Goal: Information Seeking & Learning: Learn about a topic

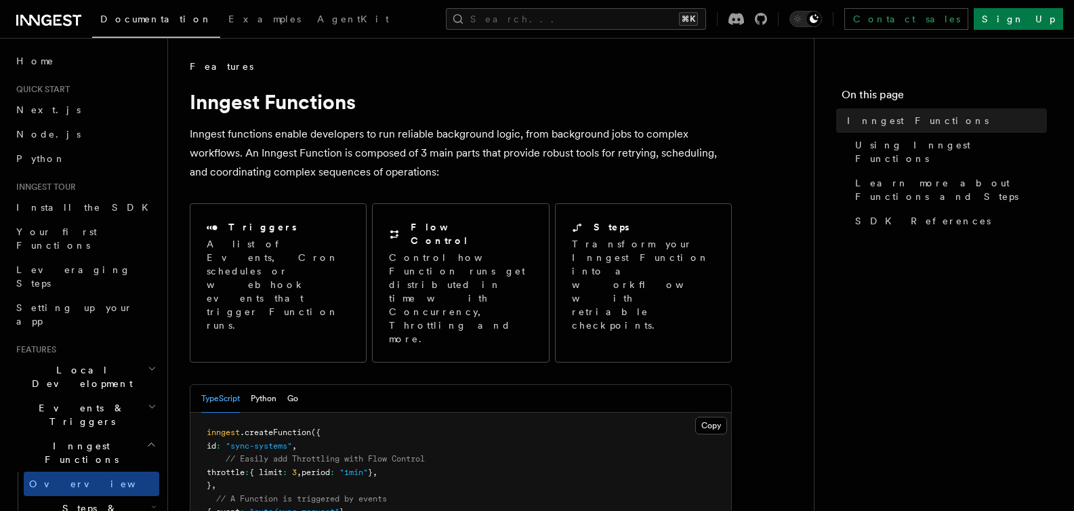
click at [83, 439] on span "Inngest Functions" at bounding box center [78, 452] width 135 height 27
click at [146, 439] on icon "button" at bounding box center [151, 444] width 10 height 11
click at [148, 401] on icon "button" at bounding box center [152, 406] width 9 height 11
click at [133, 396] on h2 "Events & Triggers" at bounding box center [85, 415] width 148 height 38
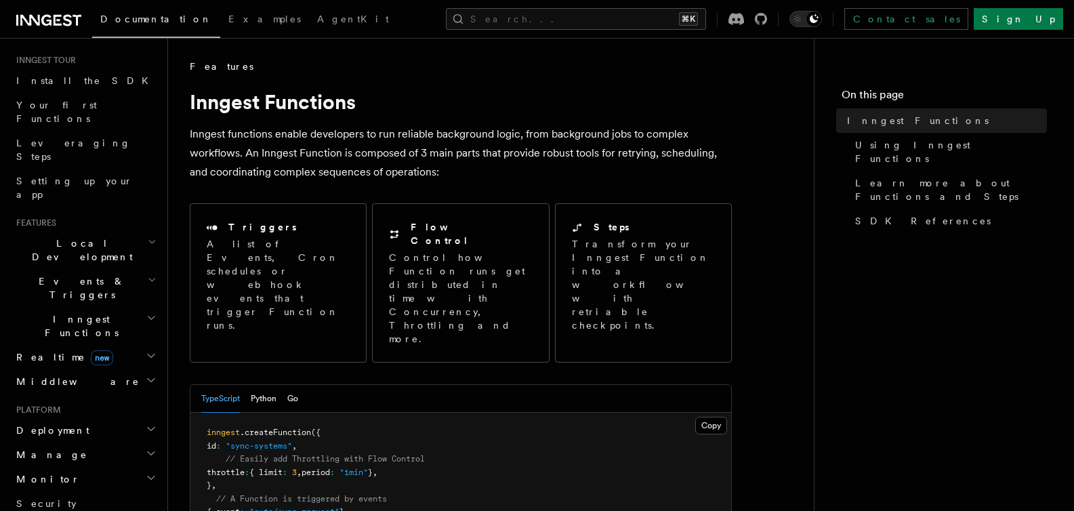
scroll to position [158, 0]
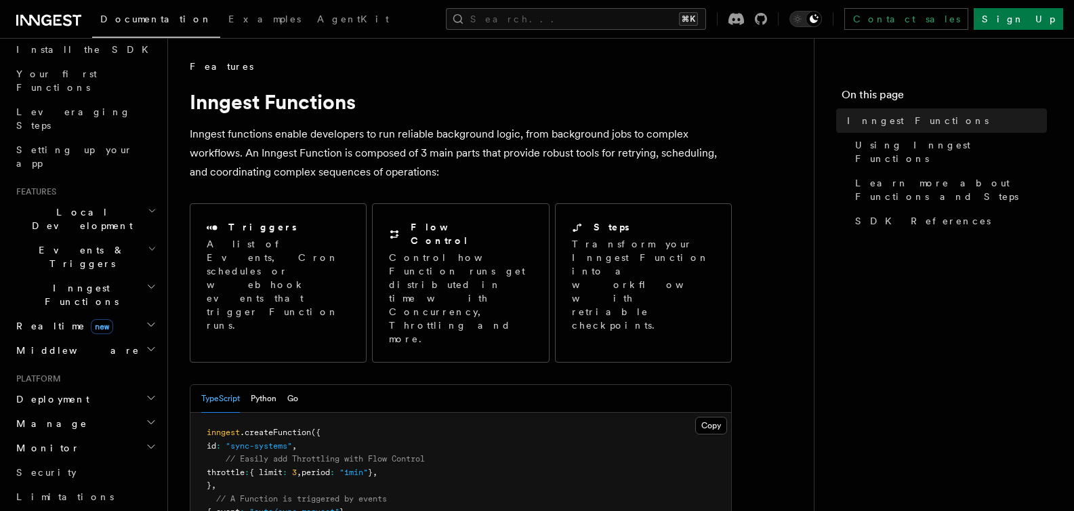
click at [146, 281] on icon "button" at bounding box center [151, 286] width 10 height 11
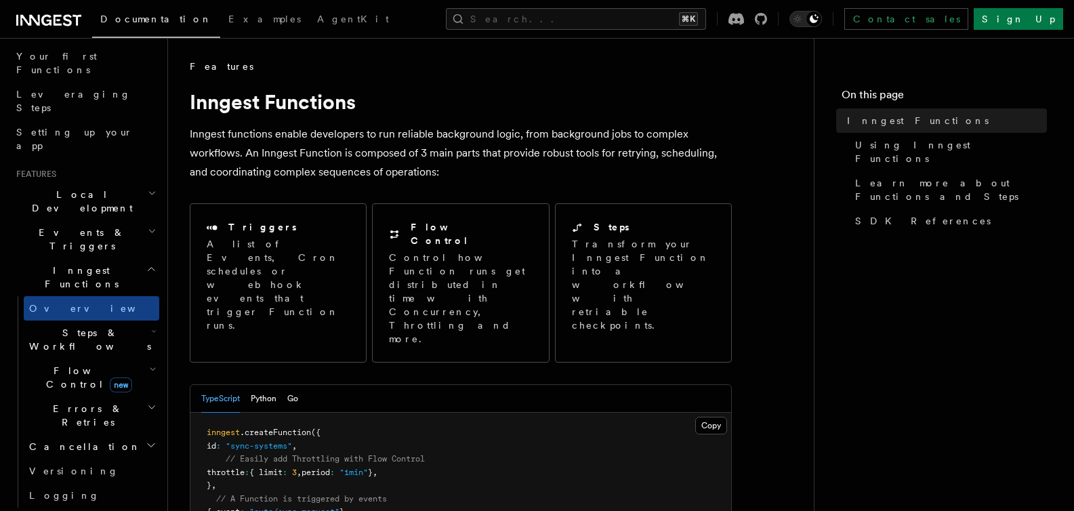
scroll to position [182, 0]
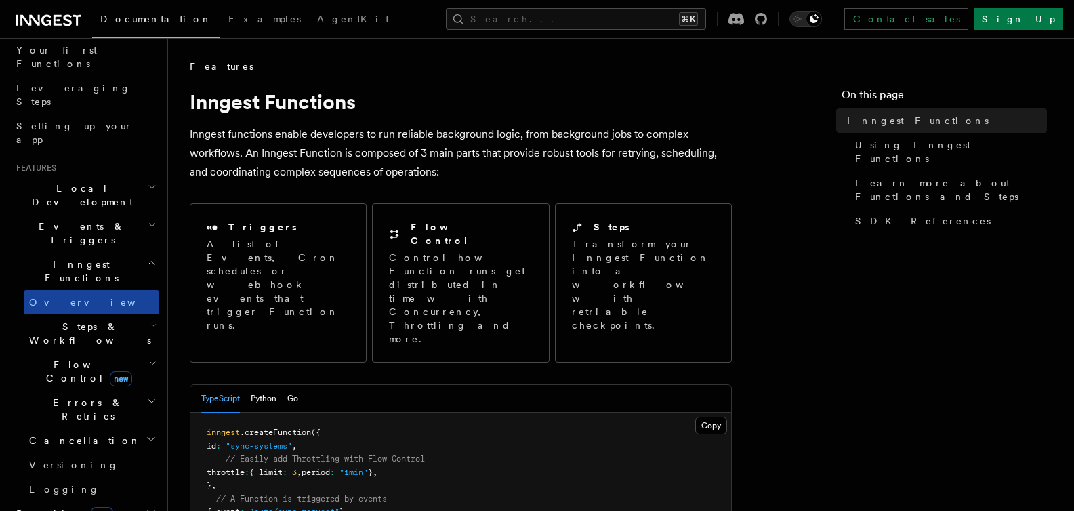
click at [60, 297] on span "Overview" at bounding box center [99, 302] width 140 height 11
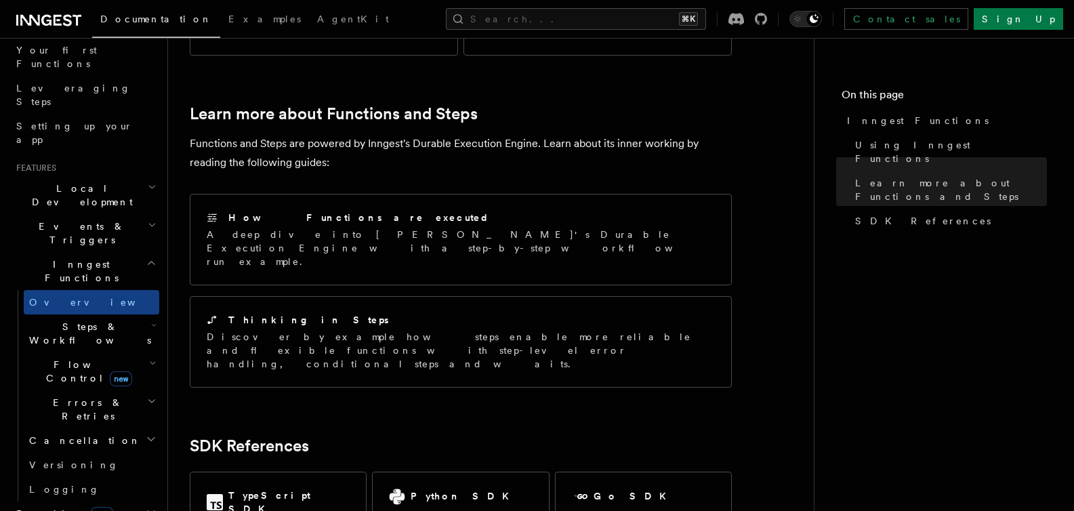
scroll to position [960, 0]
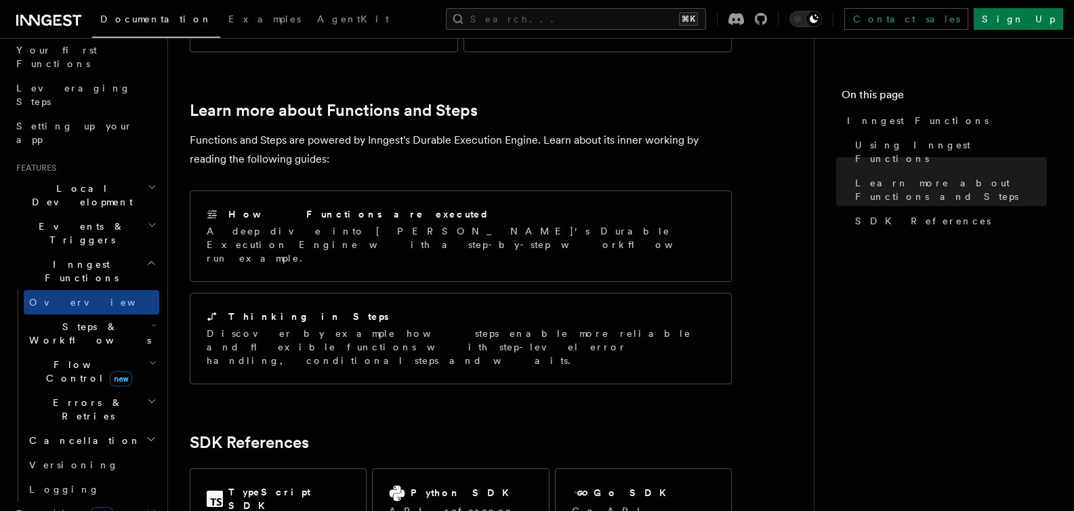
click at [75, 320] on span "Steps & Workflows" at bounding box center [87, 333] width 127 height 27
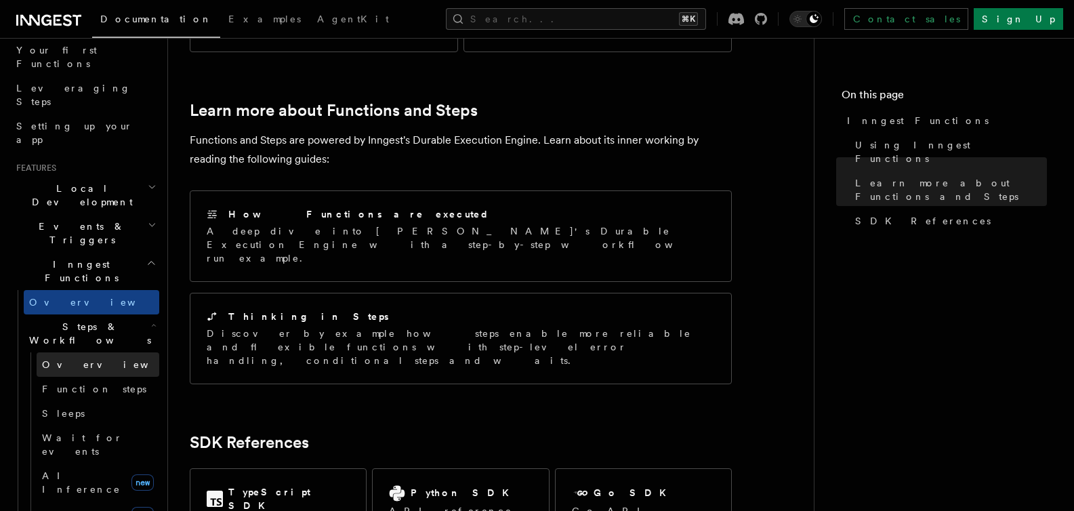
click at [91, 352] on link "Overview" at bounding box center [98, 364] width 123 height 24
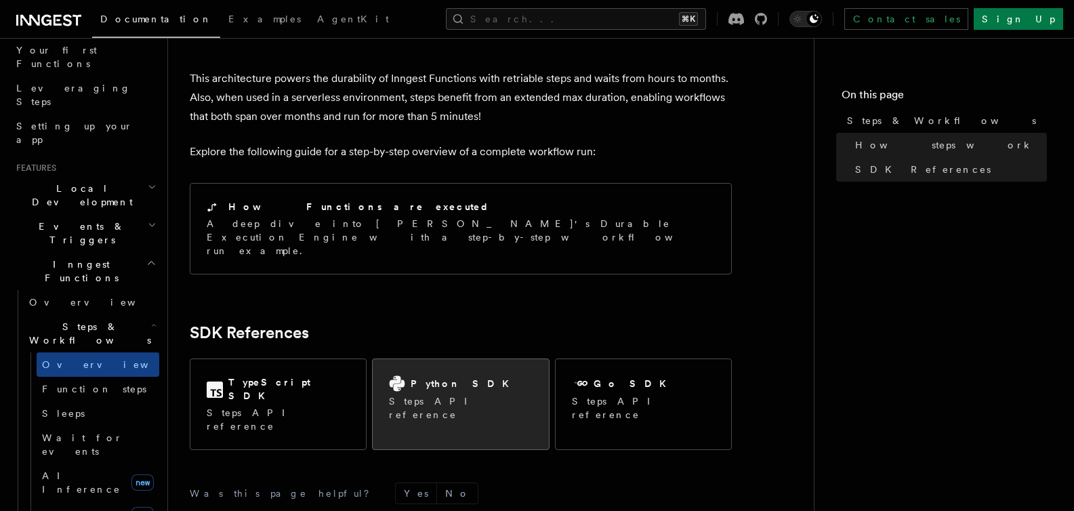
scroll to position [1477, 0]
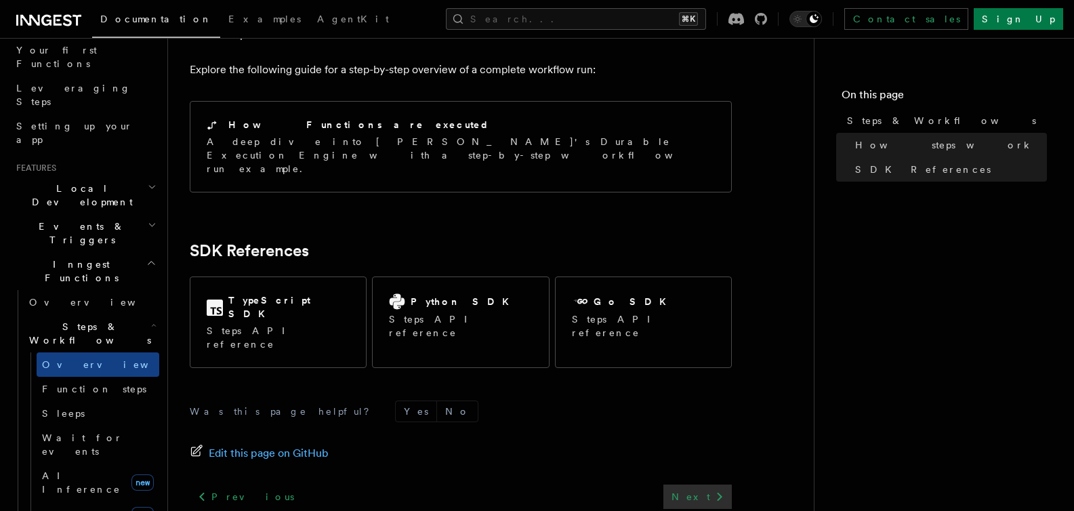
click at [699, 484] on link "Next" at bounding box center [697, 496] width 68 height 24
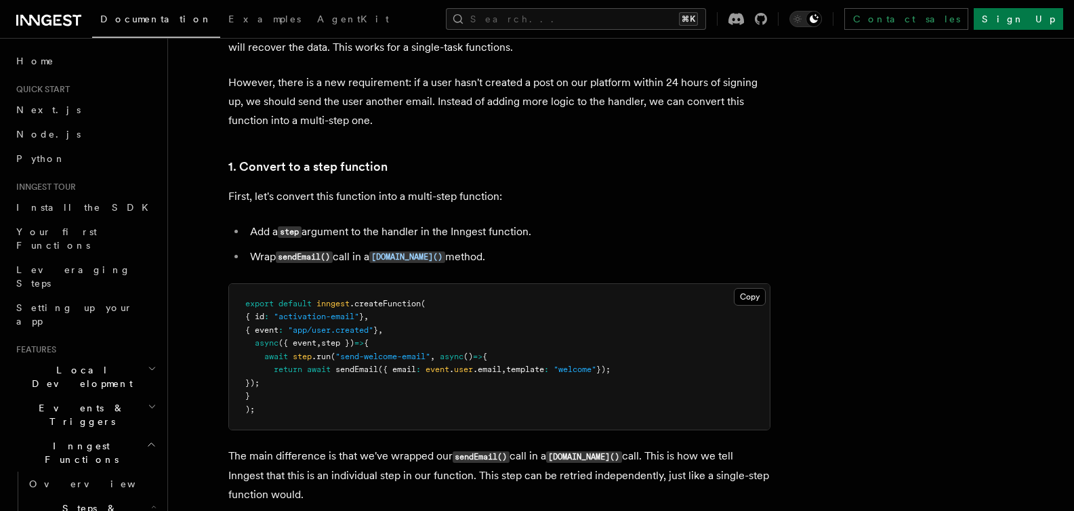
scroll to position [778, 0]
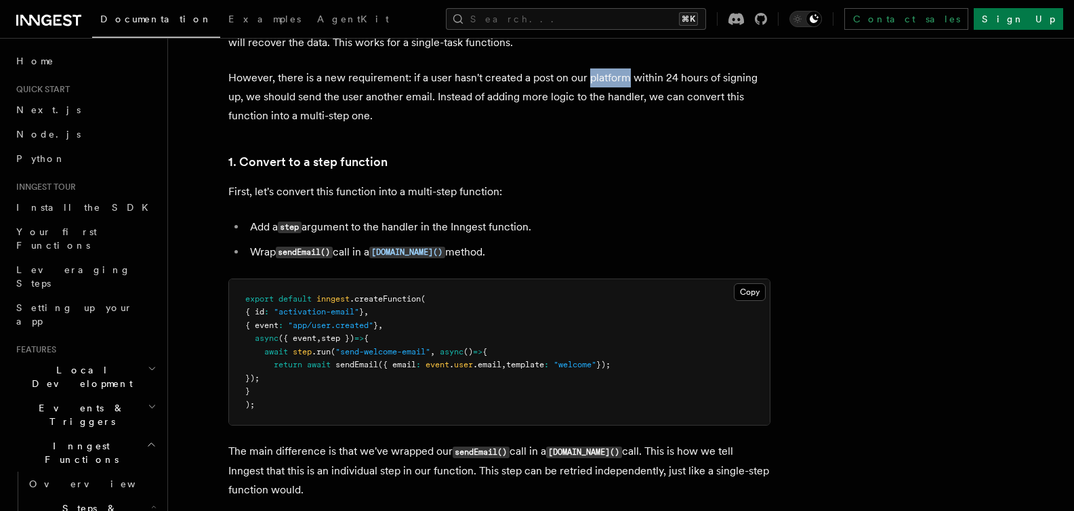
drag, startPoint x: 627, startPoint y: 77, endPoint x: 587, endPoint y: 77, distance: 40.0
click at [587, 77] on p "However, there is a new requirement: if a user hasn't created a post on our pla…" at bounding box center [499, 96] width 542 height 57
click at [715, 106] on p "However, there is a new requirement: if a user hasn't created a post on our pla…" at bounding box center [499, 96] width 542 height 57
drag, startPoint x: 406, startPoint y: 79, endPoint x: 540, endPoint y: 79, distance: 133.4
click at [540, 79] on p "However, there is a new requirement: if a user hasn't created a post on our pla…" at bounding box center [499, 96] width 542 height 57
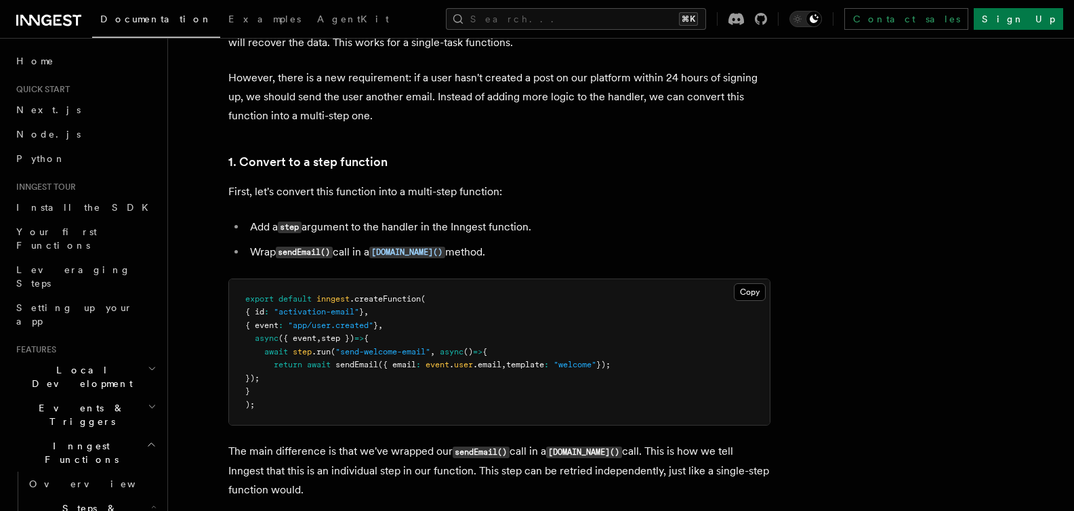
click at [522, 102] on p "However, there is a new requirement: if a user hasn't created a post on our pla…" at bounding box center [499, 96] width 542 height 57
drag, startPoint x: 658, startPoint y: 78, endPoint x: 627, endPoint y: 82, distance: 31.4
click at [627, 82] on p "However, there is a new requirement: if a user hasn't created a post on our pla…" at bounding box center [499, 96] width 542 height 57
click at [689, 82] on p "However, there is a new requirement: if a user hasn't created a post on our pla…" at bounding box center [499, 96] width 542 height 57
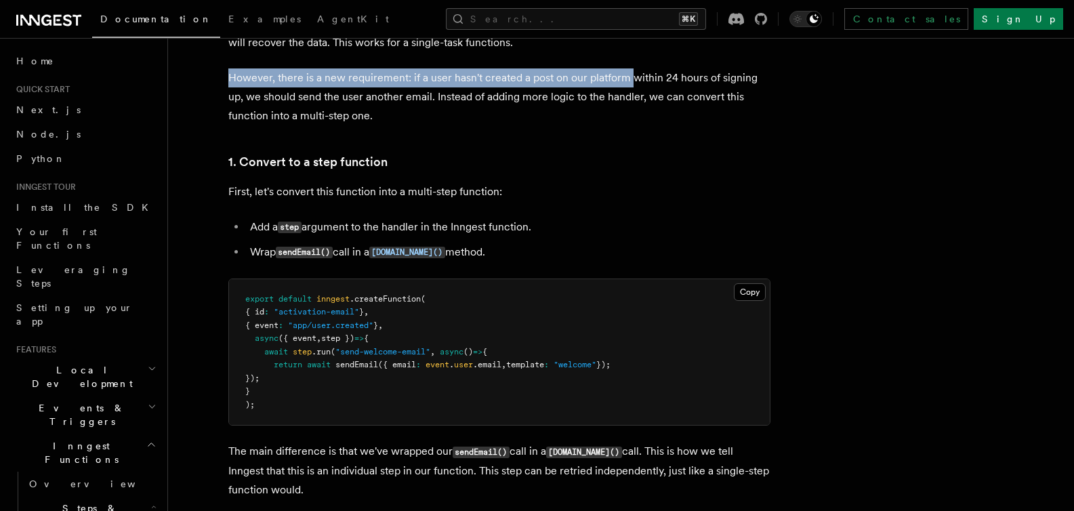
drag, startPoint x: 631, startPoint y: 77, endPoint x: 629, endPoint y: 68, distance: 8.9
click at [629, 68] on p "However, there is a new requirement: if a user hasn't created a post on our pla…" at bounding box center [499, 96] width 542 height 57
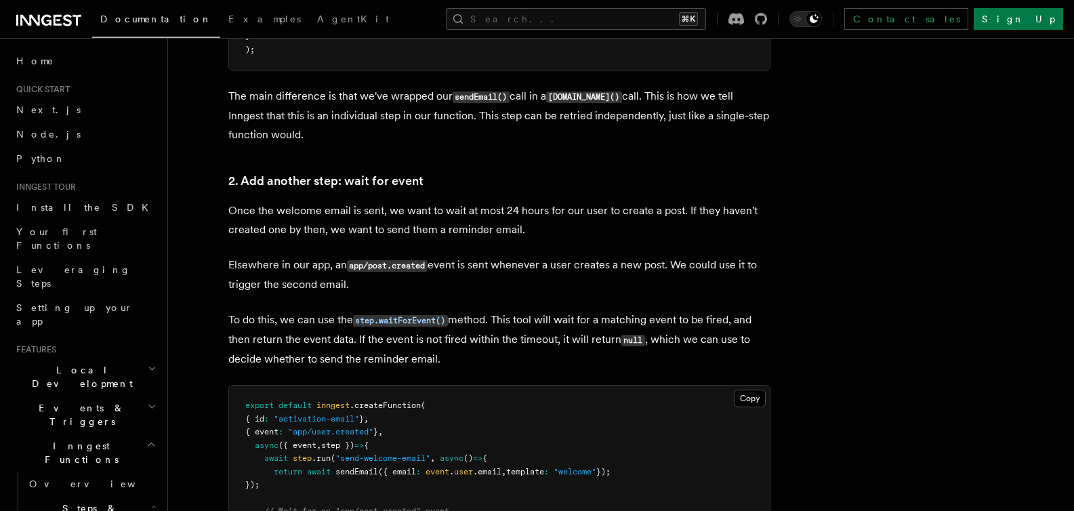
scroll to position [1136, 0]
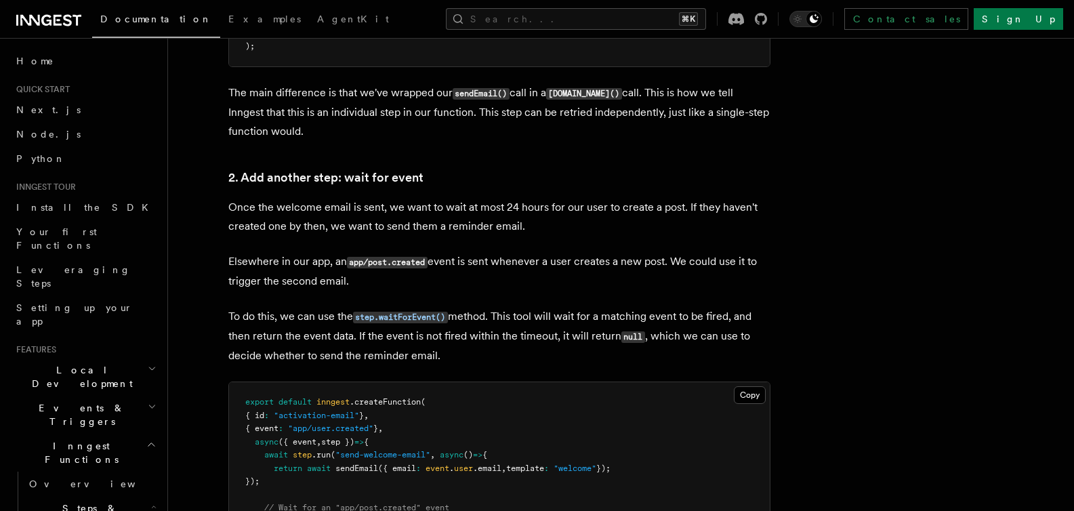
click at [571, 173] on h3 "2. Add another step: wait for event" at bounding box center [499, 177] width 542 height 19
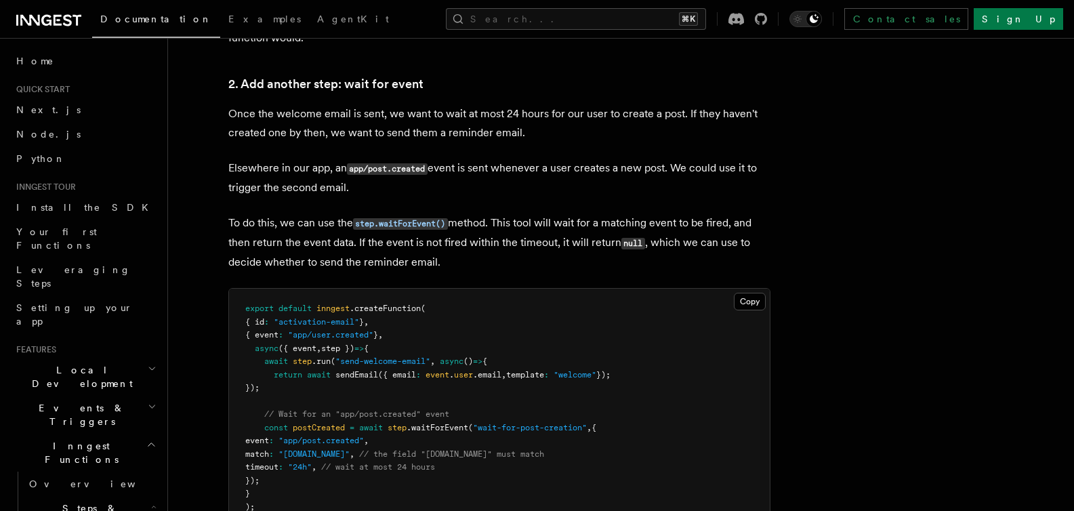
scroll to position [1244, 0]
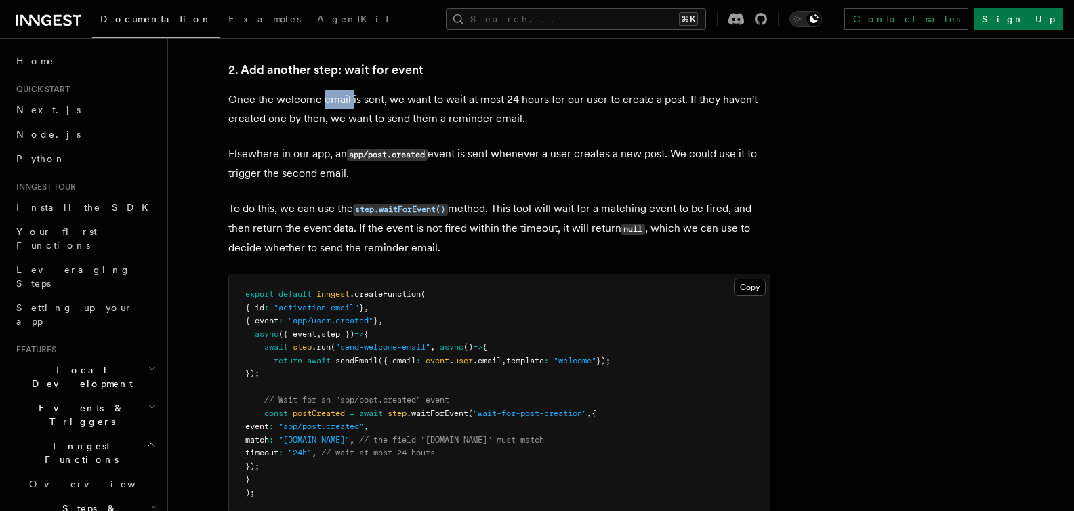
drag, startPoint x: 320, startPoint y: 100, endPoint x: 349, endPoint y: 98, distance: 28.5
click at [349, 98] on p "Once the welcome email is sent, we want to wait at most 24 hours for our user t…" at bounding box center [499, 109] width 542 height 38
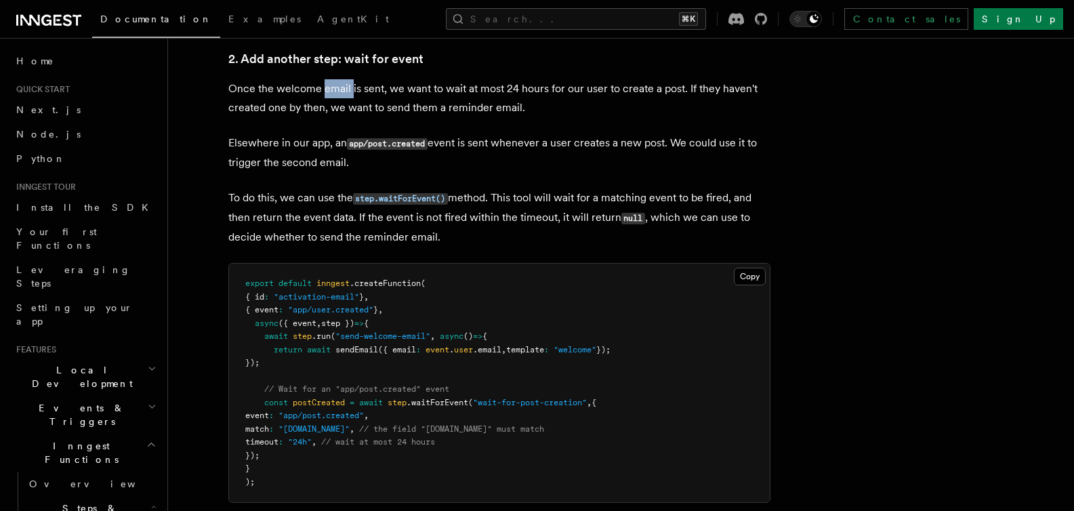
scroll to position [1255, 0]
click at [461, 194] on p "To do this, we can use the step.waitForEvent() method. This tool will wait for …" at bounding box center [499, 217] width 542 height 58
click at [491, 198] on p "To do this, we can use the step.waitForEvent() method. This tool will wait for …" at bounding box center [499, 217] width 542 height 58
click at [503, 195] on p "To do this, we can use the step.waitForEvent() method. This tool will wait for …" at bounding box center [499, 217] width 542 height 58
drag, startPoint x: 507, startPoint y: 192, endPoint x: 512, endPoint y: 203, distance: 12.1
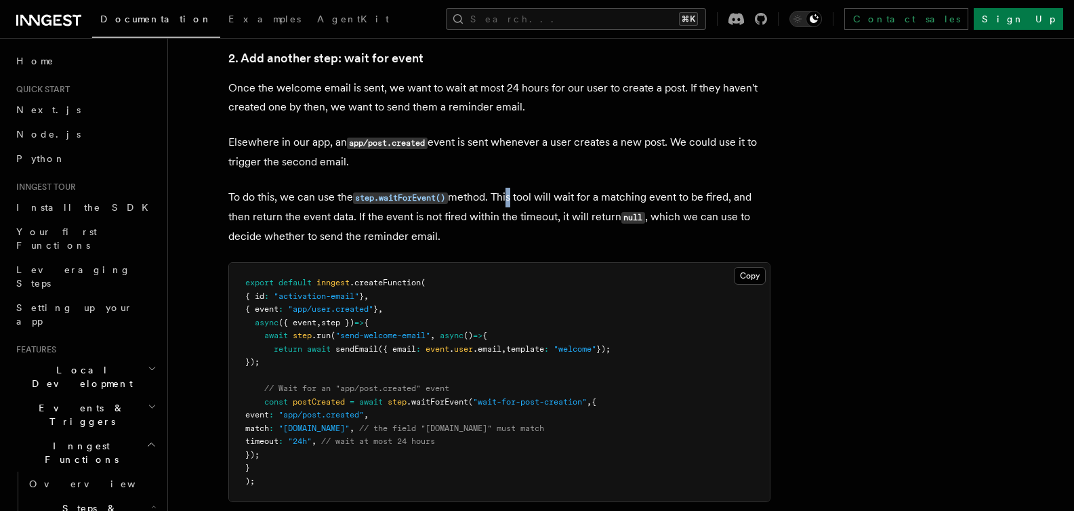
click at [512, 203] on p "To do this, we can use the step.waitForEvent() method. This tool will wait for …" at bounding box center [499, 217] width 542 height 58
drag, startPoint x: 524, startPoint y: 196, endPoint x: 534, endPoint y: 196, distance: 10.9
click at [534, 196] on p "To do this, we can use the step.waitForEvent() method. This tool will wait for …" at bounding box center [499, 217] width 542 height 58
click at [553, 192] on p "To do this, we can use the step.waitForEvent() method. This tool will wait for …" at bounding box center [499, 217] width 542 height 58
click at [575, 195] on p "To do this, we can use the step.waitForEvent() method. This tool will wait for …" at bounding box center [499, 217] width 542 height 58
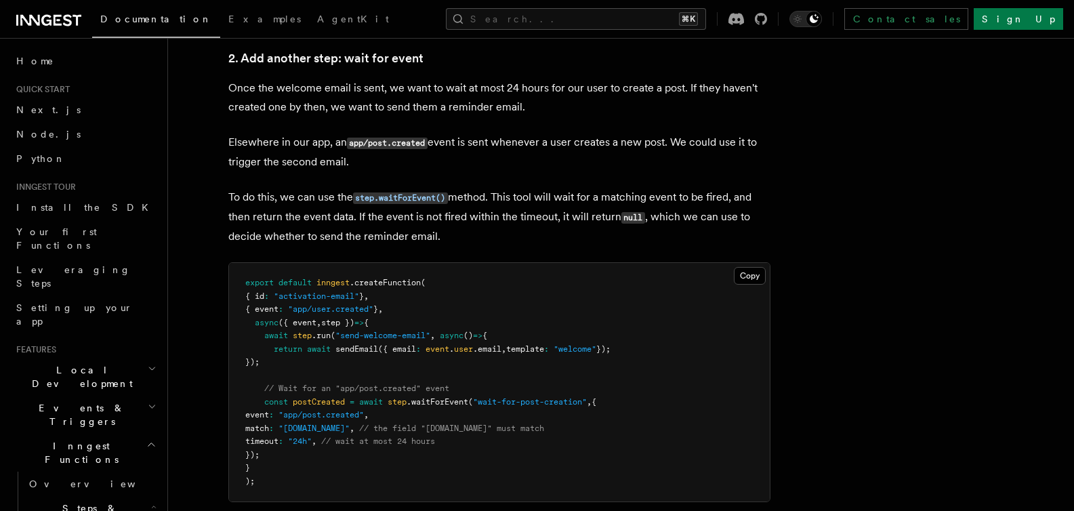
click at [585, 207] on p "To do this, we can use the step.waitForEvent() method. This tool will wait for …" at bounding box center [499, 217] width 542 height 58
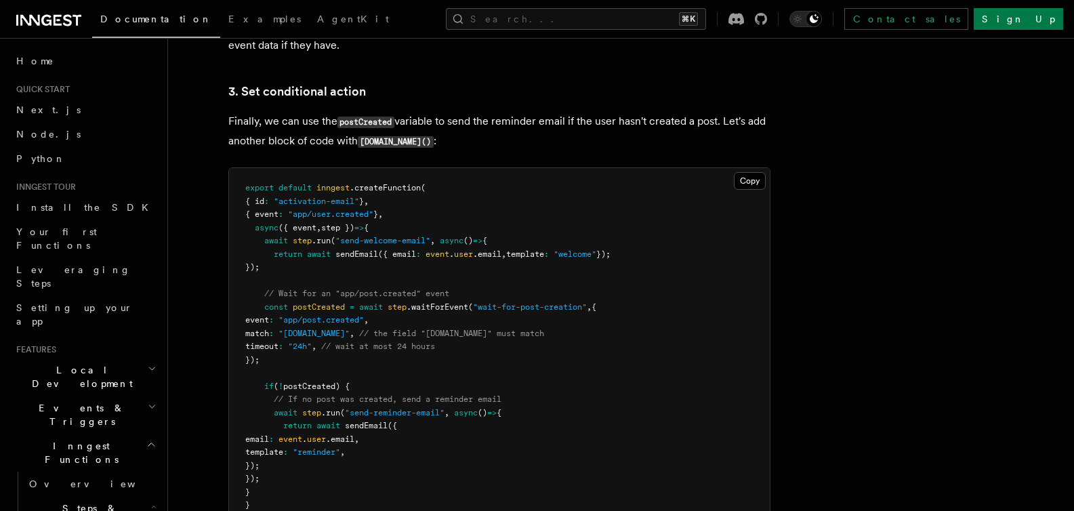
scroll to position [1762, 0]
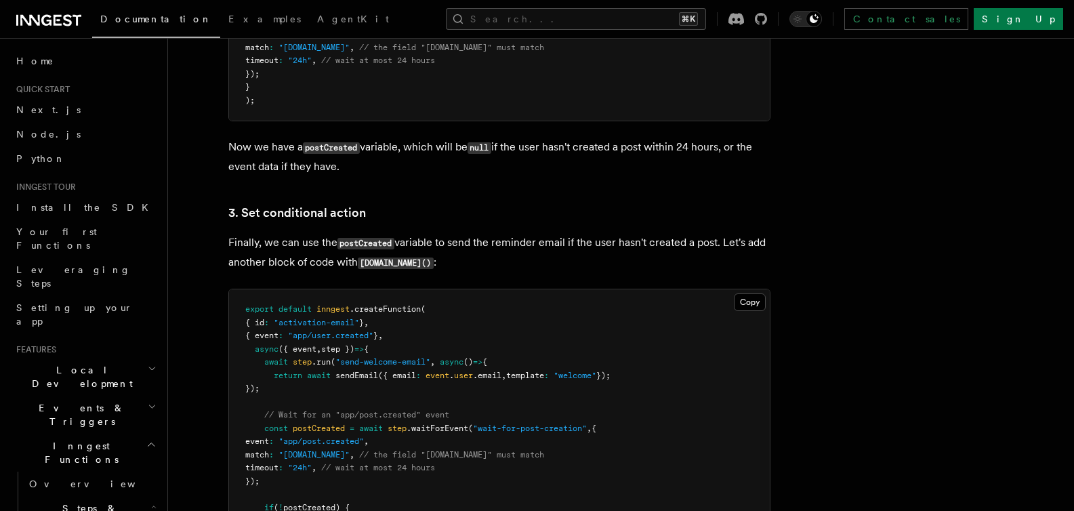
scroll to position [1743, 0]
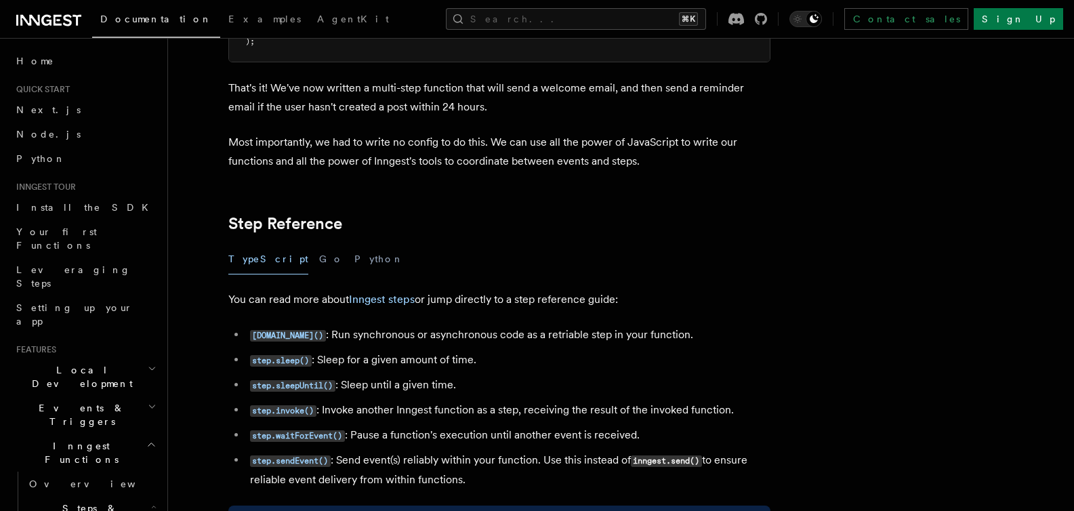
scroll to position [2241, 0]
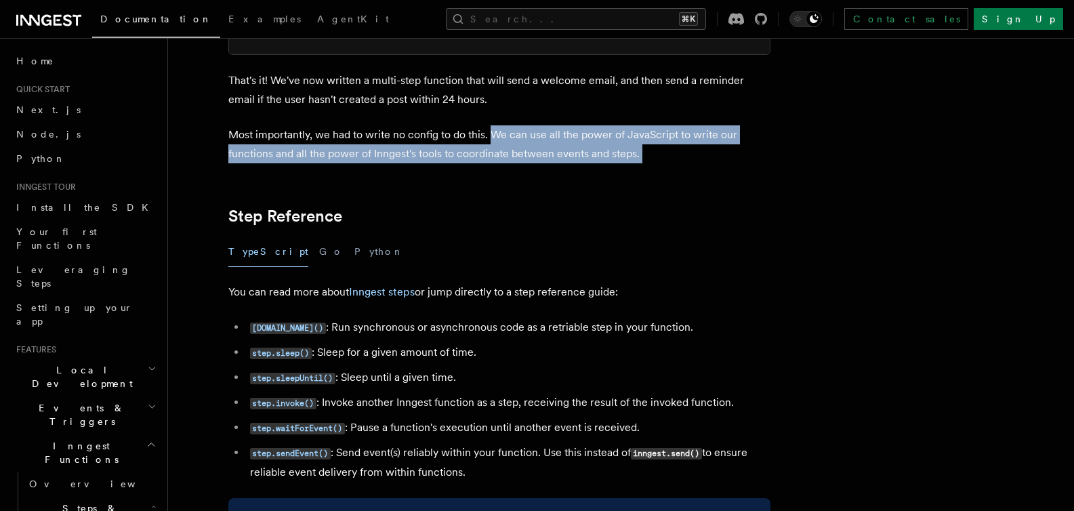
drag, startPoint x: 495, startPoint y: 128, endPoint x: 694, endPoint y: 167, distance: 202.2
click at [694, 167] on article "Features Inngest Functions Steps & Workflows Multi-Step Functions Use Inngest's…" at bounding box center [586, 386] width 792 height 5136
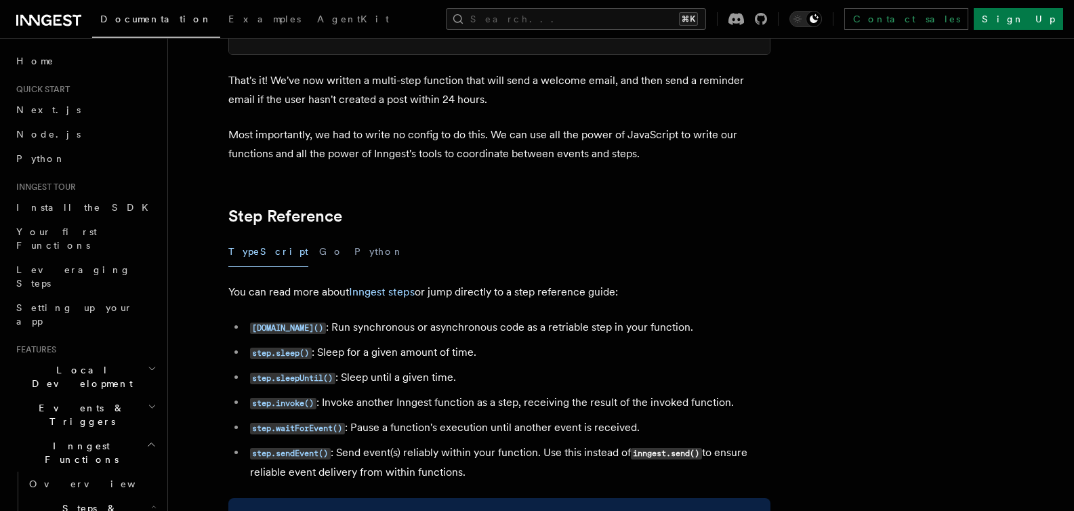
click at [657, 168] on article "Features Inngest Functions Steps & Workflows Multi-Step Functions Use Inngest's…" at bounding box center [586, 386] width 792 height 5136
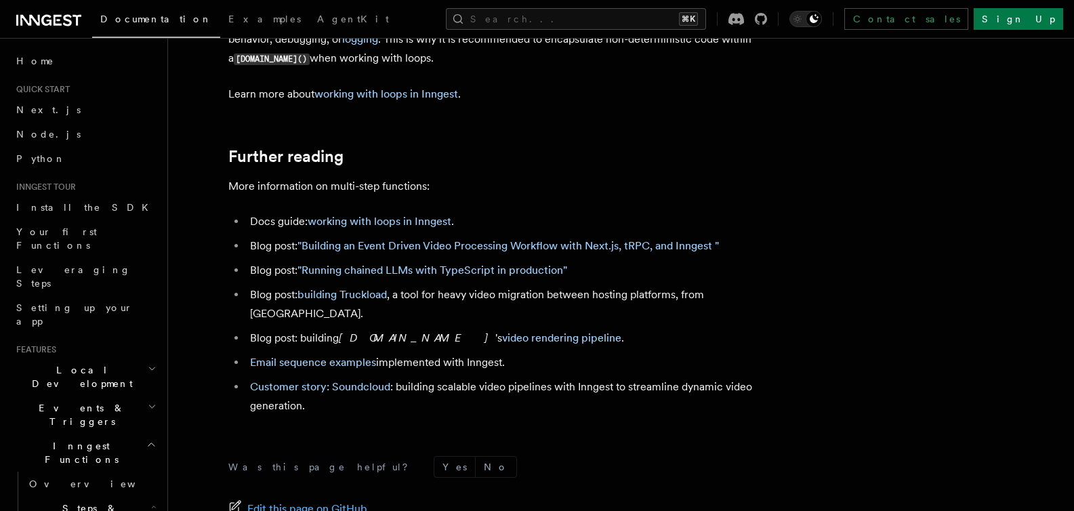
scroll to position [4521, 0]
click at [518, 270] on link ""Running chained LLMs with TypeScript in production"" at bounding box center [432, 269] width 270 height 13
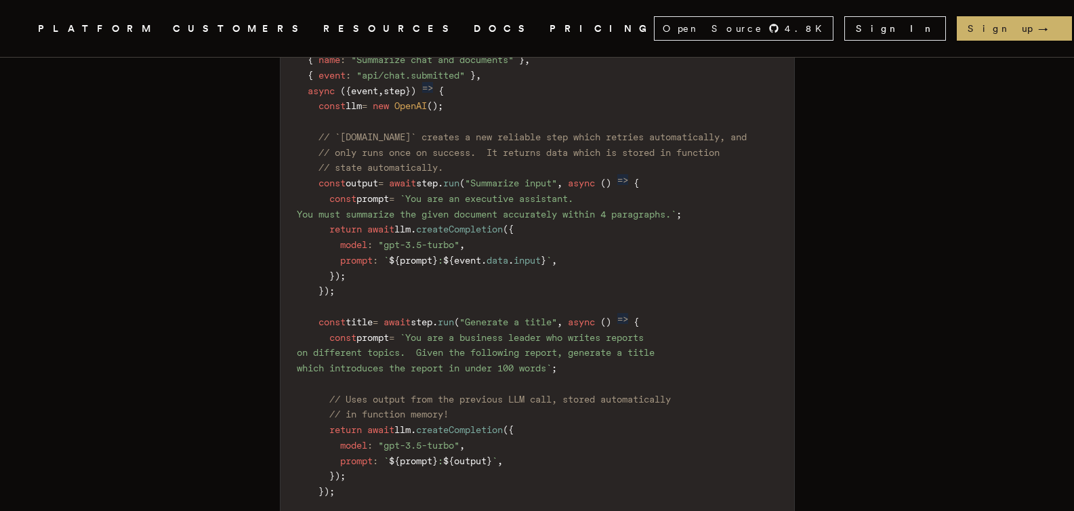
scroll to position [1776, 0]
click at [832, 235] on article "Running chained LLMs with TypeScript in production [DATE] · 6 min read Right no…" at bounding box center [536, 136] width 965 height 3708
click at [737, 26] on nav "Inngest .cls-1 { fill: #FAFAF9; } PLATFORM CUSTOMERS RESOURCES DOCS PRICING Ope…" at bounding box center [537, 28] width 1074 height 57
drag, startPoint x: 368, startPoint y: 184, endPoint x: 448, endPoint y: 189, distance: 80.1
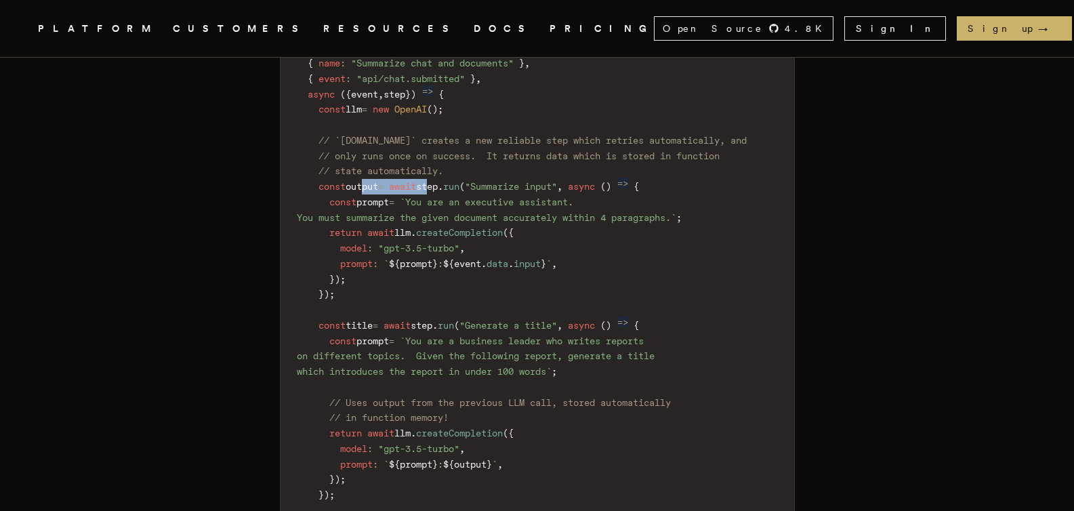
click at [448, 190] on code "import { Inngest } from "inngest" ; // [URL][DOMAIN_NAME] import { serve } from…" at bounding box center [536, 425] width 513 height 961
click at [519, 302] on code "import { Inngest } from "inngest" ; // [URL][DOMAIN_NAME] import { serve } from…" at bounding box center [536, 425] width 513 height 961
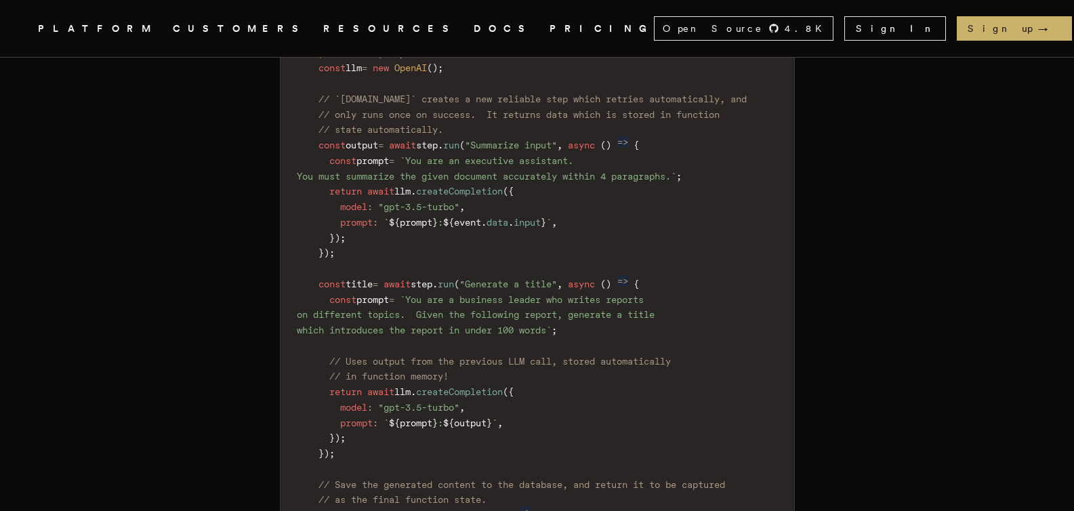
scroll to position [1814, 0]
click at [491, 282] on span ""Generate a title"" at bounding box center [508, 283] width 98 height 11
click at [805, 163] on main "Running chained LLMs with TypeScript in production [DATE] · 6 min read Right no…" at bounding box center [537, 98] width 542 height 3708
click at [792, 274] on main "Running chained LLMs with TypeScript in production [DATE] · 6 min read Right no…" at bounding box center [537, 98] width 542 height 3708
click at [792, 233] on main "Running chained LLMs with TypeScript in production [DATE] · 6 min read Right no…" at bounding box center [537, 98] width 542 height 3708
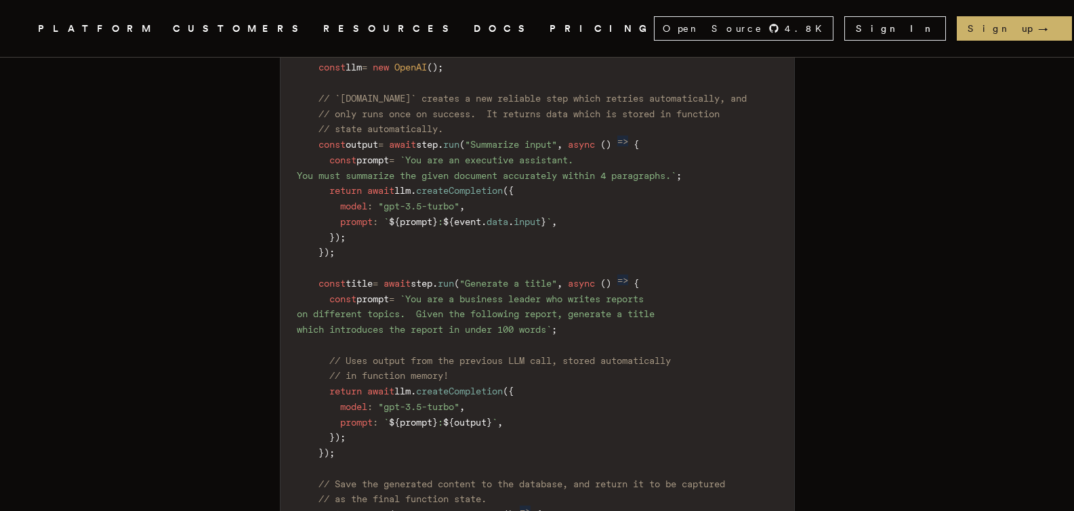
drag, startPoint x: 791, startPoint y: 233, endPoint x: 776, endPoint y: 234, distance: 15.0
click at [776, 234] on main "Running chained LLMs with TypeScript in production [DATE] · 6 min read Right no…" at bounding box center [537, 98] width 542 height 3708
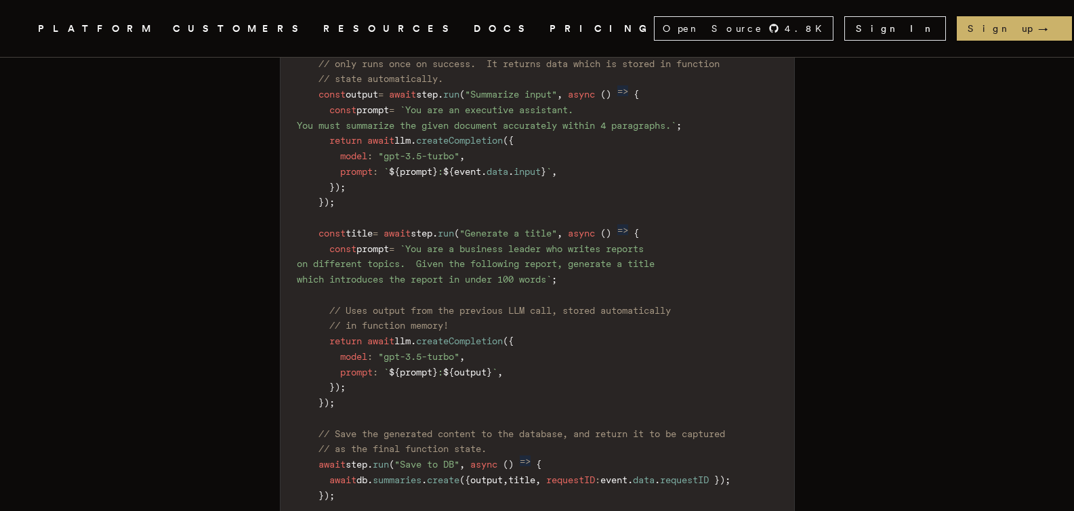
scroll to position [1865, 0]
drag, startPoint x: 474, startPoint y: 371, endPoint x: 511, endPoint y: 368, distance: 36.6
click at [511, 368] on code "import { Inngest } from "inngest" ; // [URL][DOMAIN_NAME] import { serve } from…" at bounding box center [536, 332] width 513 height 961
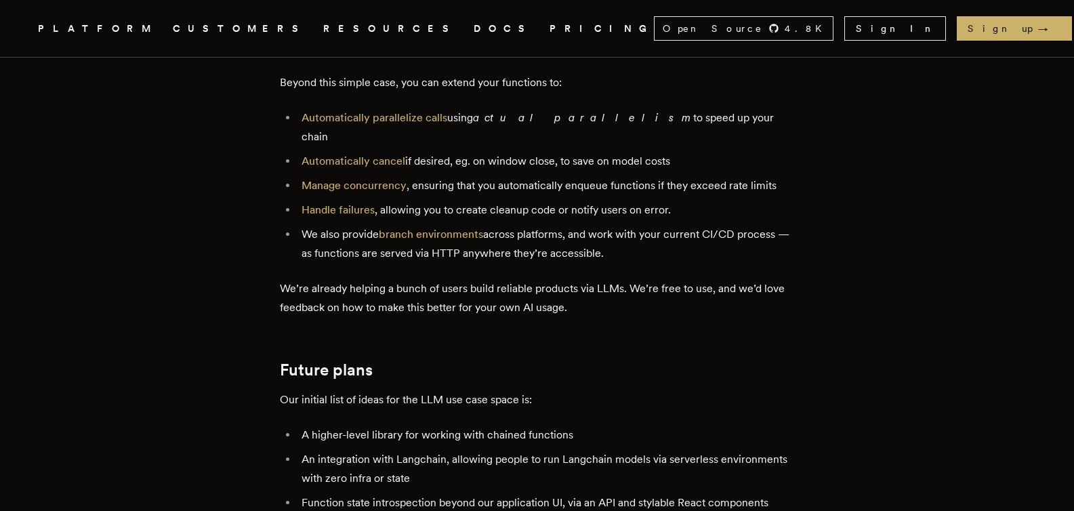
scroll to position [2986, 0]
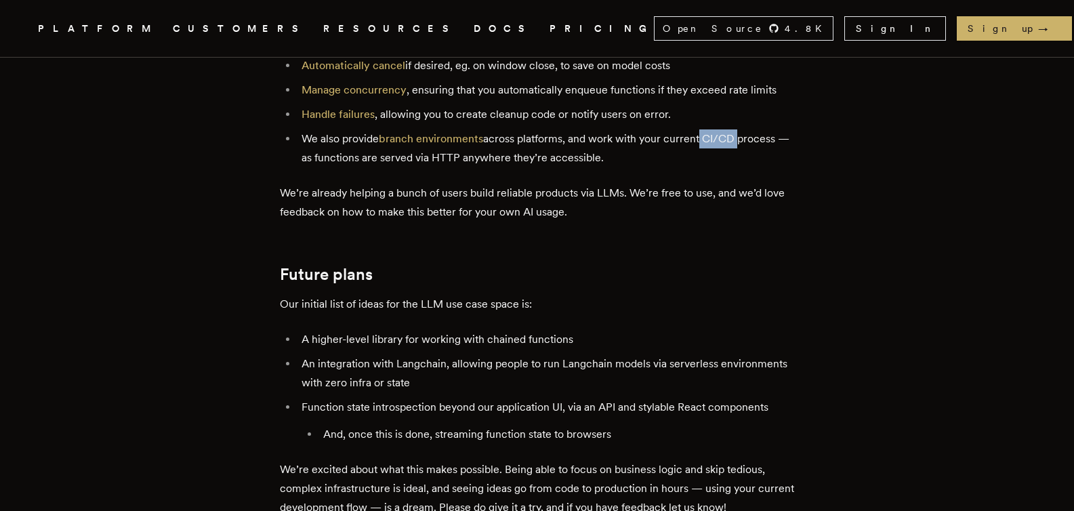
drag, startPoint x: 700, startPoint y: 131, endPoint x: 734, endPoint y: 134, distance: 34.0
click at [737, 134] on li "We also provide branch environments across platforms, and work with your curren…" at bounding box center [545, 148] width 497 height 38
click at [706, 131] on li "We also provide branch environments across platforms, and work with your curren…" at bounding box center [545, 148] width 497 height 38
drag, startPoint x: 709, startPoint y: 127, endPoint x: 742, endPoint y: 127, distance: 33.2
click at [742, 129] on li "We also provide branch environments across platforms, and work with your curren…" at bounding box center [545, 148] width 497 height 38
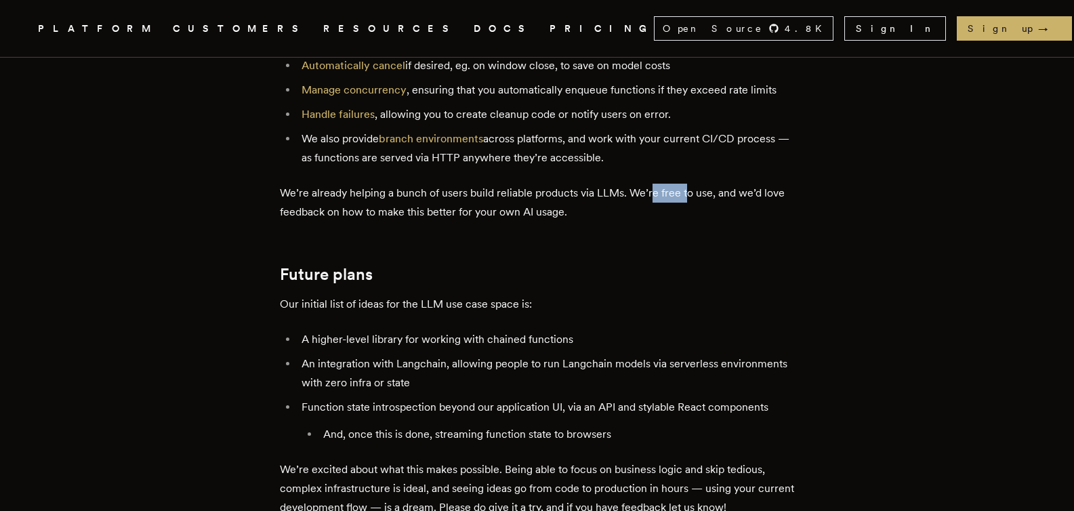
drag, startPoint x: 656, startPoint y: 182, endPoint x: 688, endPoint y: 180, distance: 31.9
click at [688, 184] on p "We’re already helping a bunch of users build reliable products via LLMs. We’re …" at bounding box center [537, 203] width 515 height 38
click at [681, 184] on p "We’re already helping a bunch of users build reliable products via LLMs. We’re …" at bounding box center [537, 203] width 515 height 38
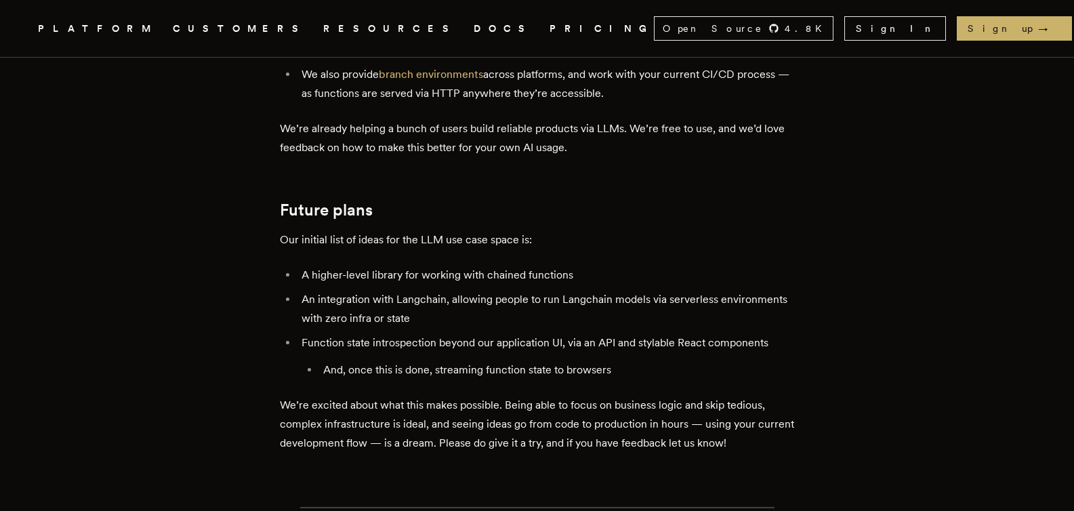
scroll to position [3061, 0]
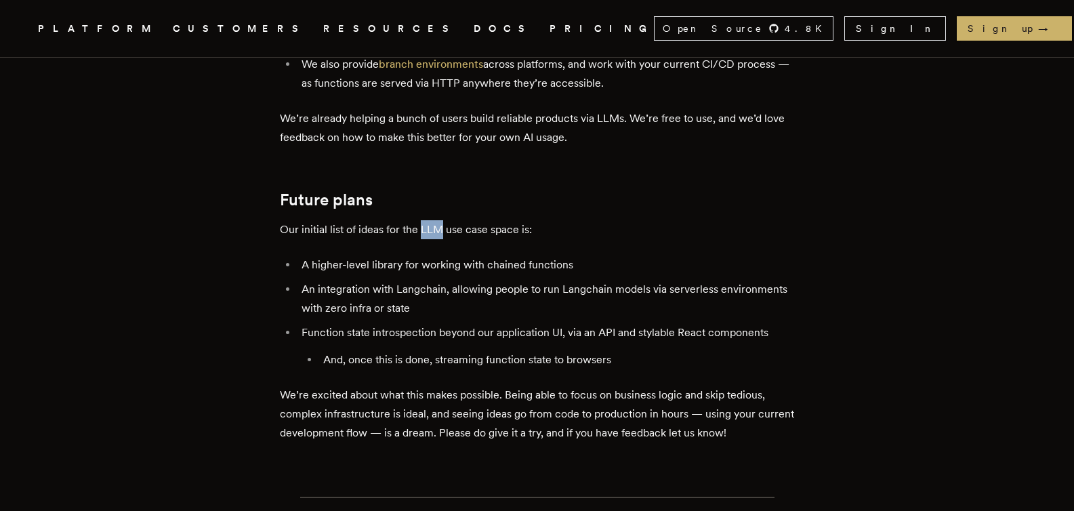
drag, startPoint x: 425, startPoint y: 219, endPoint x: 445, endPoint y: 215, distance: 20.6
click at [445, 220] on p "Our initial list of ideas for the LLM use case space is:" at bounding box center [537, 229] width 515 height 19
drag, startPoint x: 318, startPoint y: 255, endPoint x: 348, endPoint y: 249, distance: 30.4
click at [351, 255] on li "A higher-level library for working with chained functions" at bounding box center [545, 264] width 497 height 19
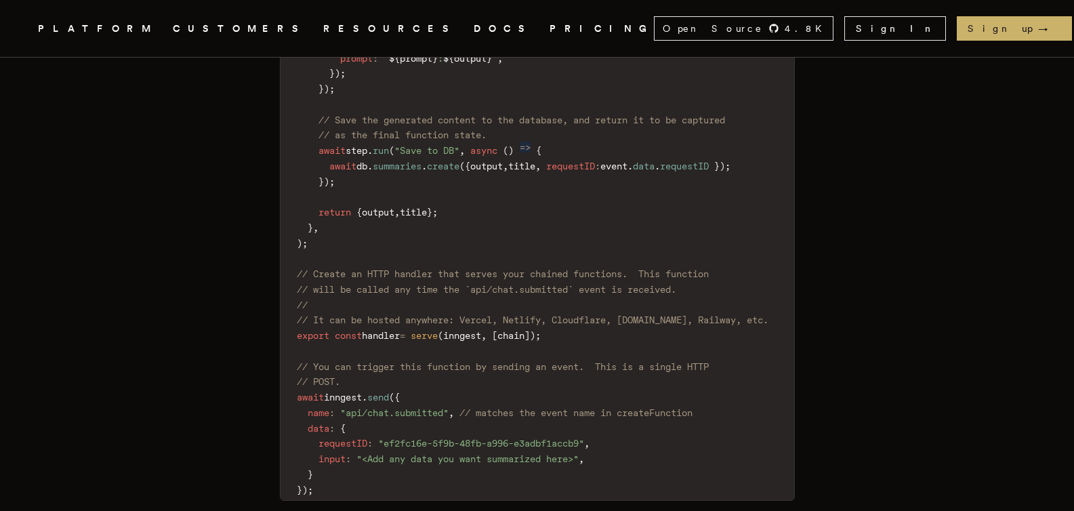
scroll to position [2177, 0]
